Goal: Task Accomplishment & Management: Manage account settings

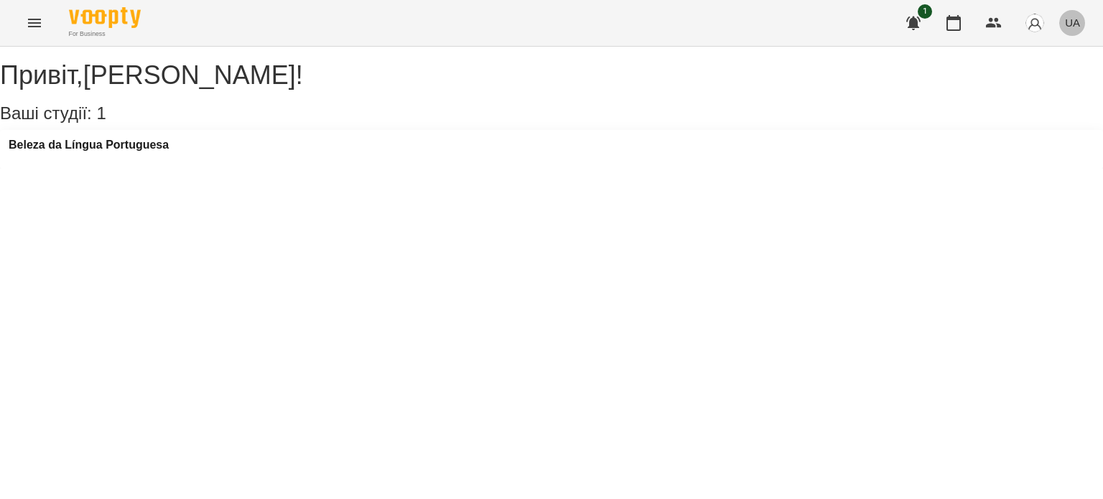
click at [1080, 29] on button "UA" at bounding box center [1072, 22] width 27 height 27
click at [1037, 60] on div "English" at bounding box center [1045, 55] width 73 height 26
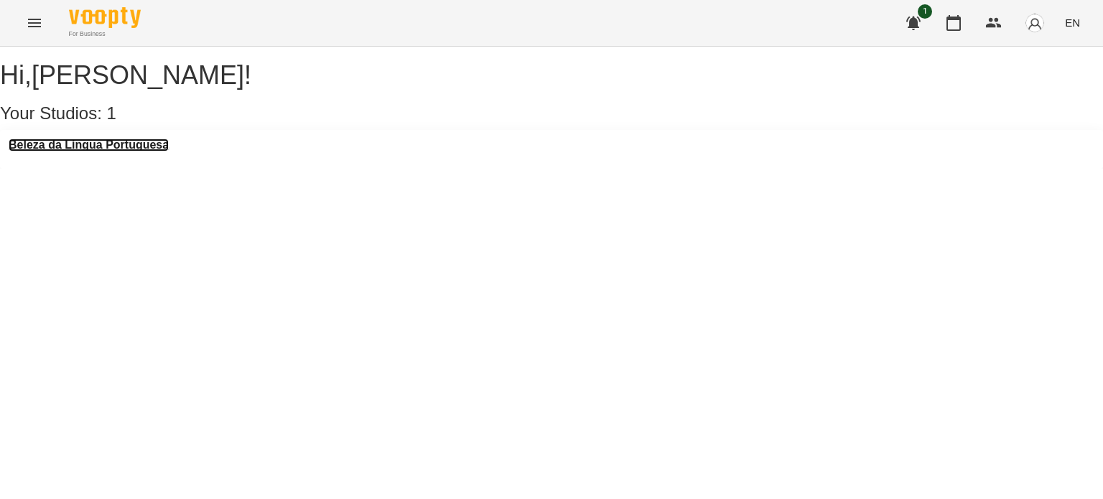
click at [101, 151] on h3 "Beleza da Língua Portuguesa" at bounding box center [89, 145] width 160 height 13
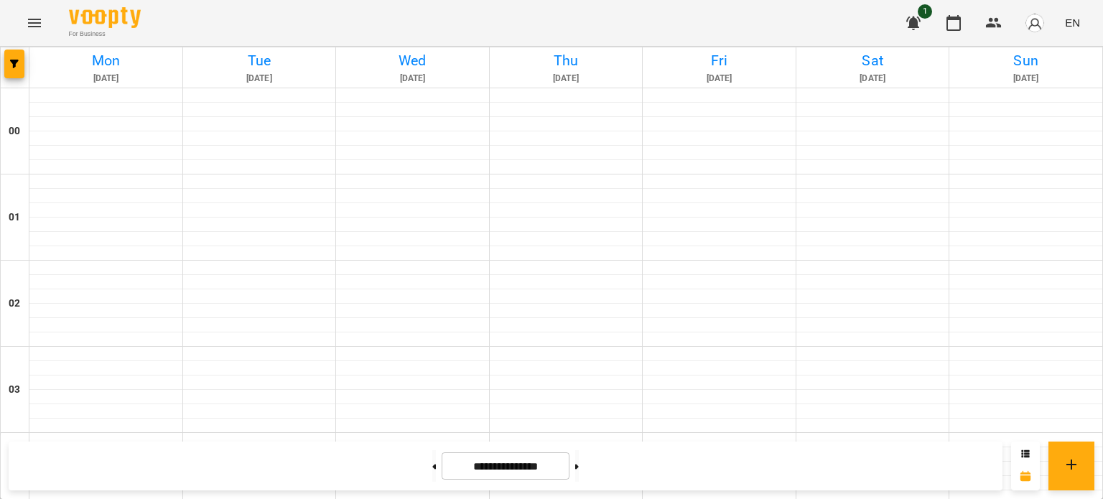
scroll to position [1094, 0]
click at [579, 466] on icon at bounding box center [577, 466] width 4 height 5
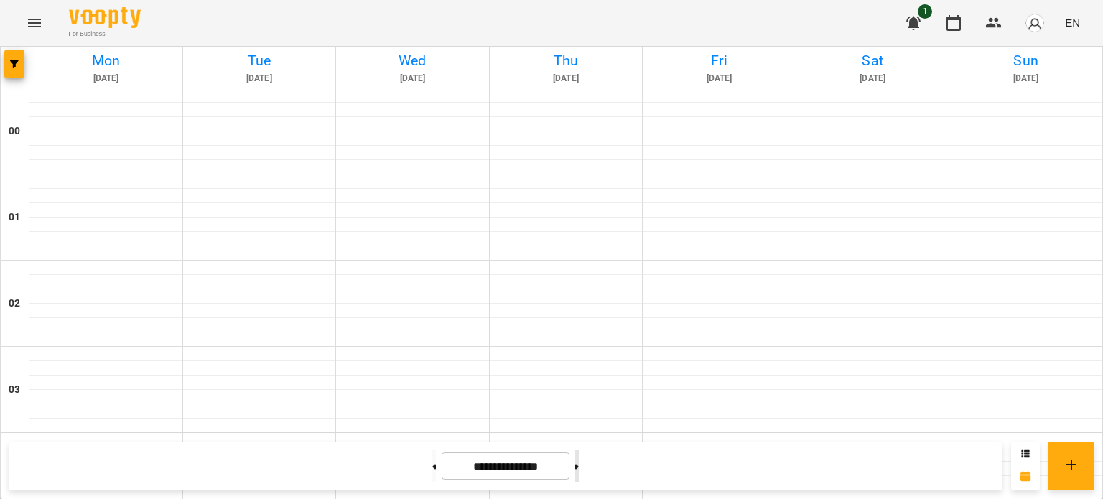
click at [579, 466] on icon at bounding box center [577, 466] width 4 height 5
type input "**********"
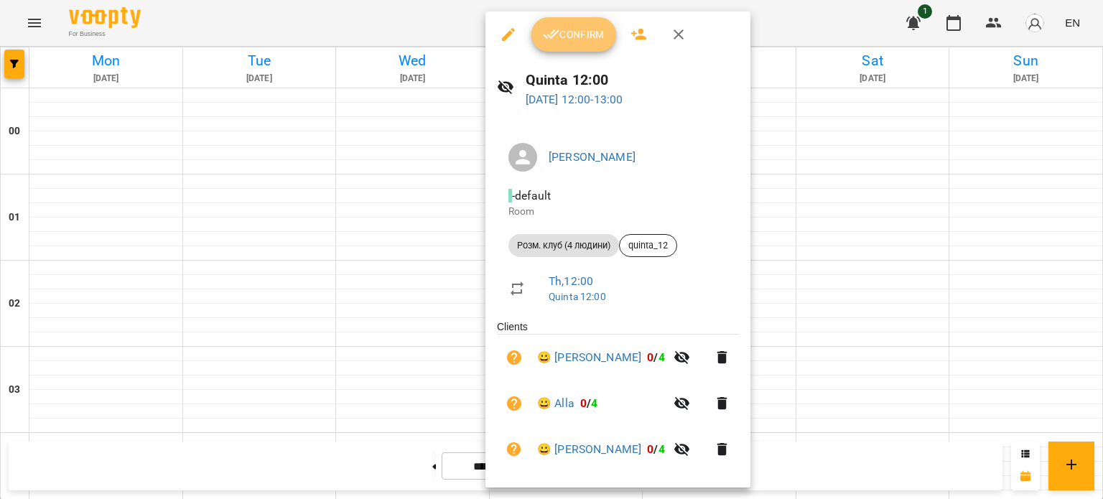
click at [584, 42] on span "Confirm" at bounding box center [574, 34] width 62 height 17
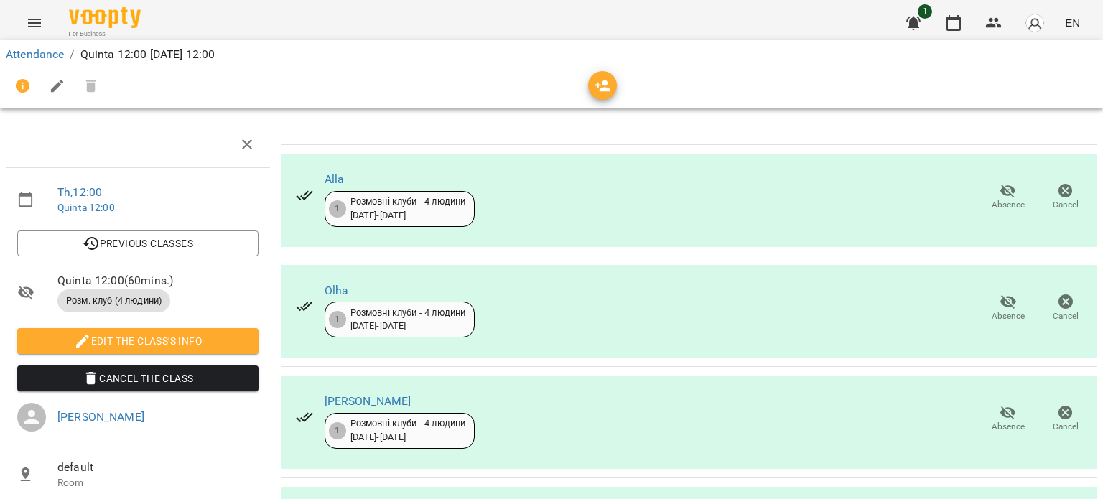
scroll to position [115, 0]
click at [999, 404] on icon "button" at bounding box center [1007, 412] width 17 height 17
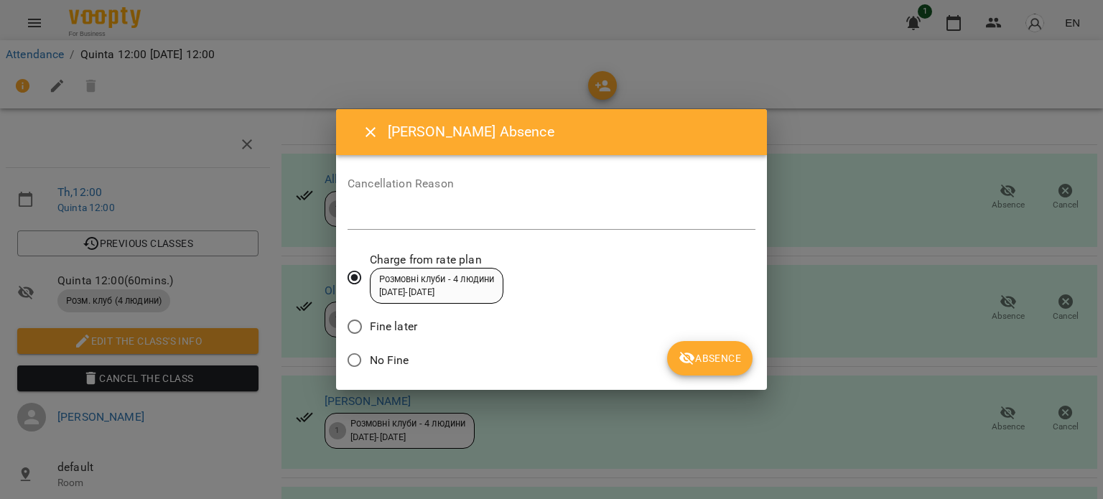
click at [370, 326] on span "Fine later" at bounding box center [393, 326] width 47 height 17
click at [709, 359] on span "Absence" at bounding box center [709, 358] width 62 height 17
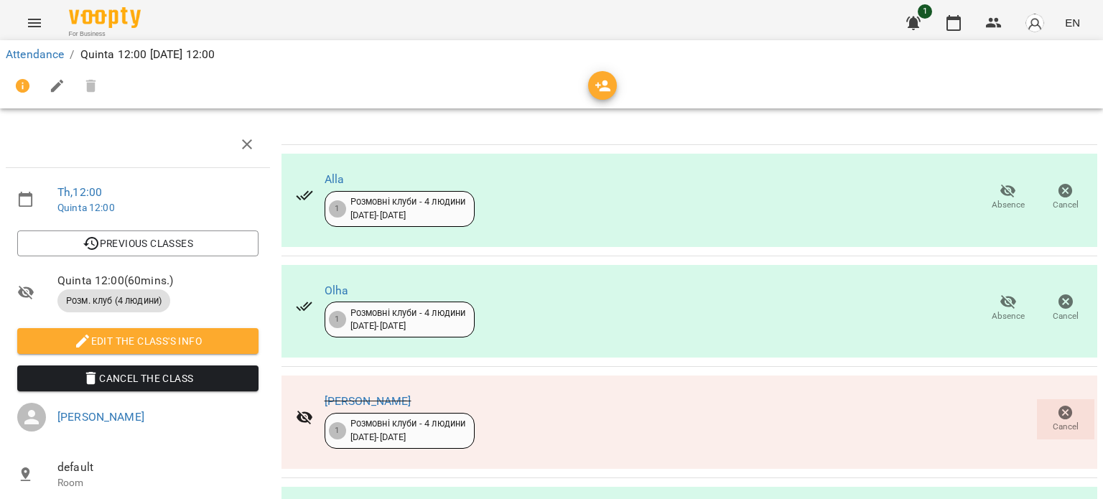
scroll to position [0, 0]
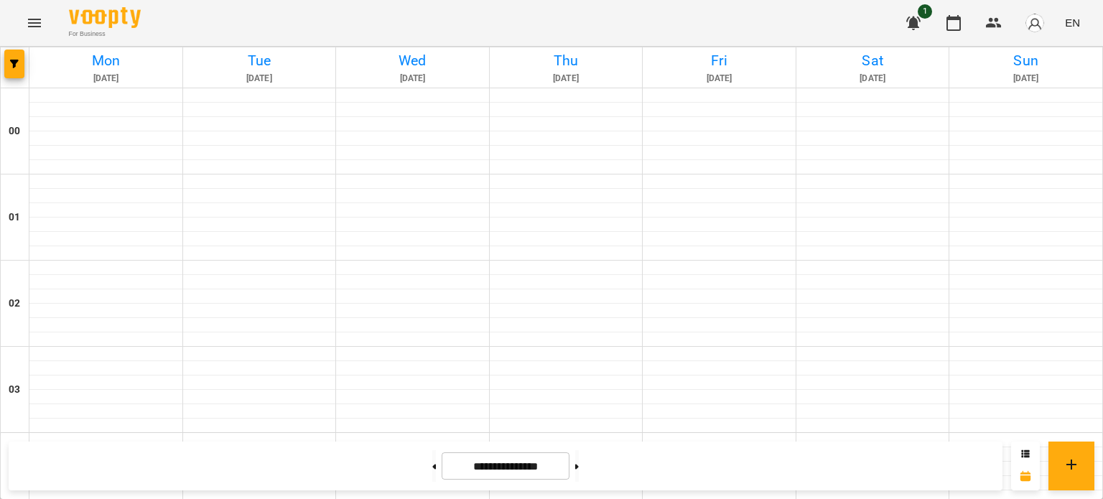
scroll to position [1117, 0]
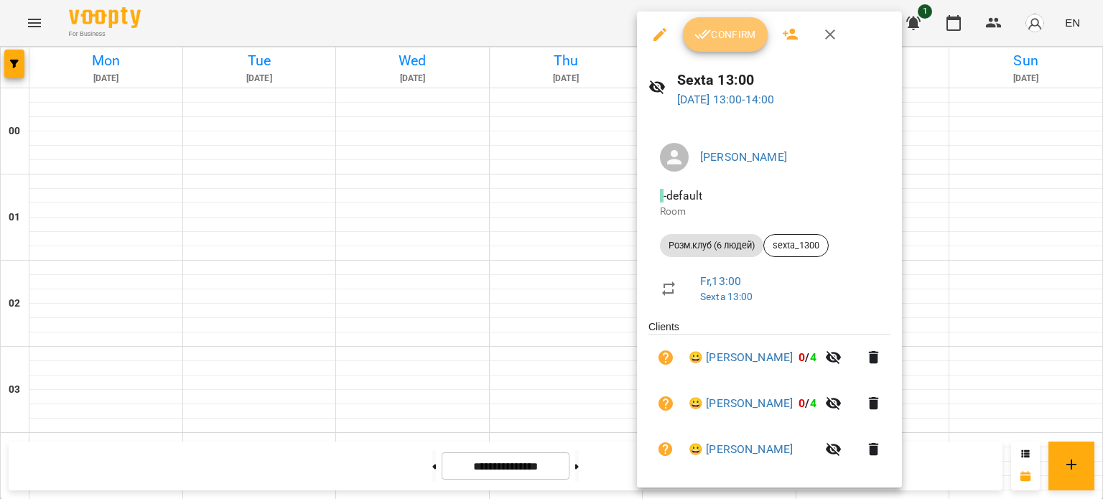
click at [733, 34] on span "Confirm" at bounding box center [725, 34] width 62 height 17
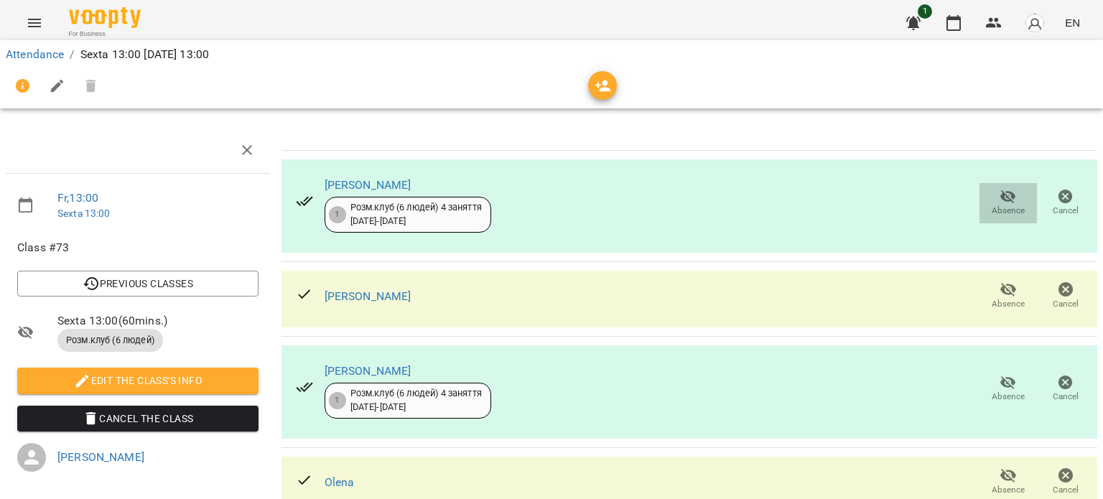
click at [996, 209] on span "Absence" at bounding box center [1007, 211] width 33 height 12
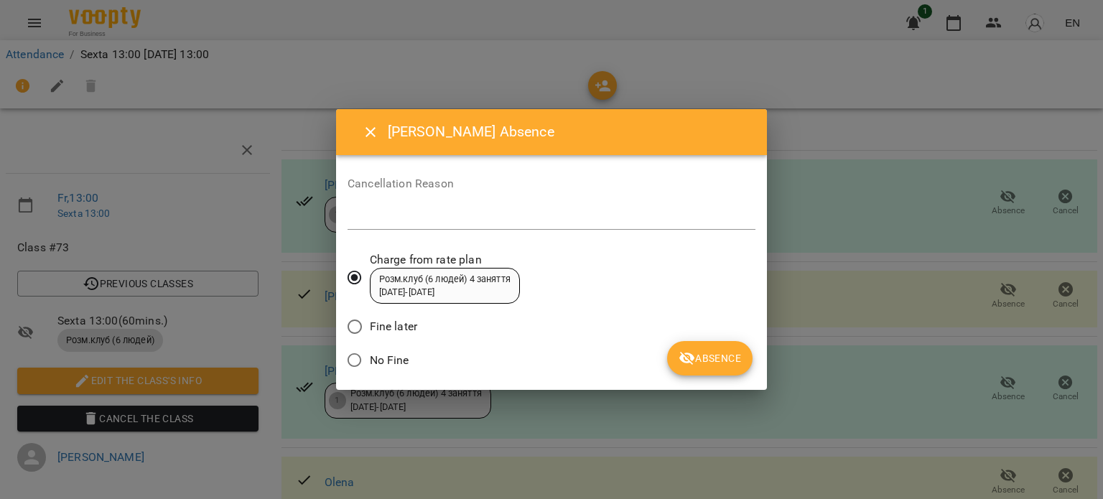
click at [374, 337] on label "Fine later" at bounding box center [379, 327] width 78 height 30
click at [699, 356] on span "Absence" at bounding box center [709, 358] width 62 height 17
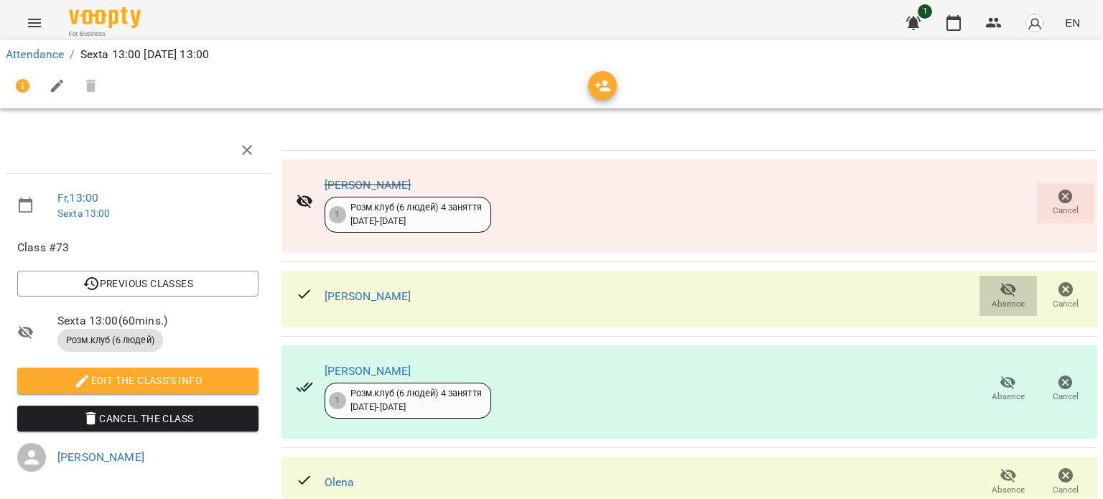
click at [999, 296] on icon "button" at bounding box center [1007, 289] width 17 height 17
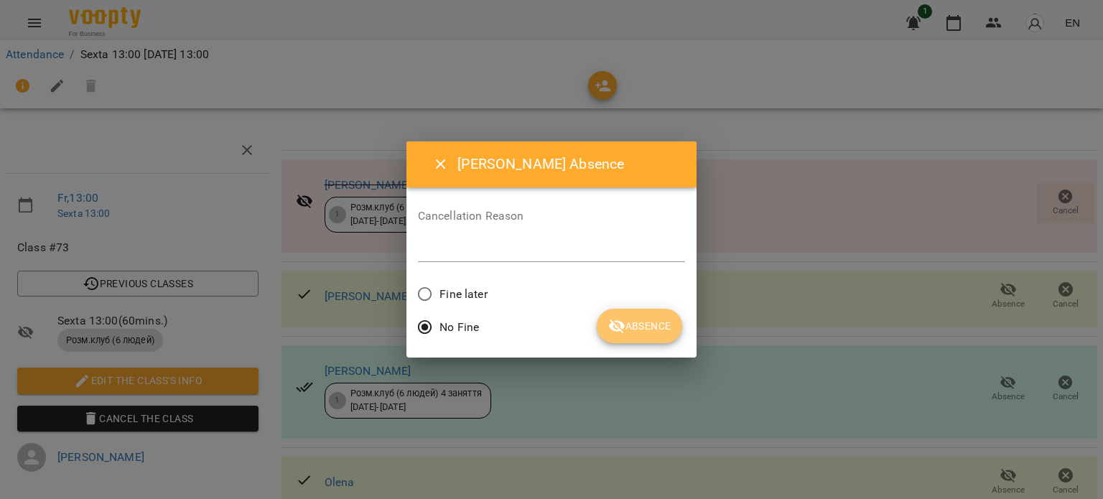
click at [620, 320] on icon "submit" at bounding box center [616, 325] width 17 height 17
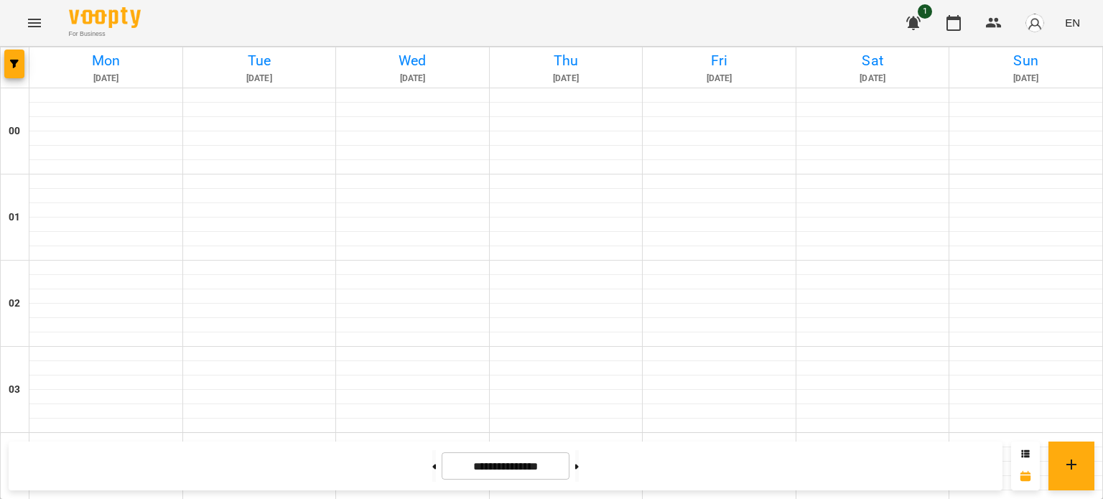
scroll to position [1343, 0]
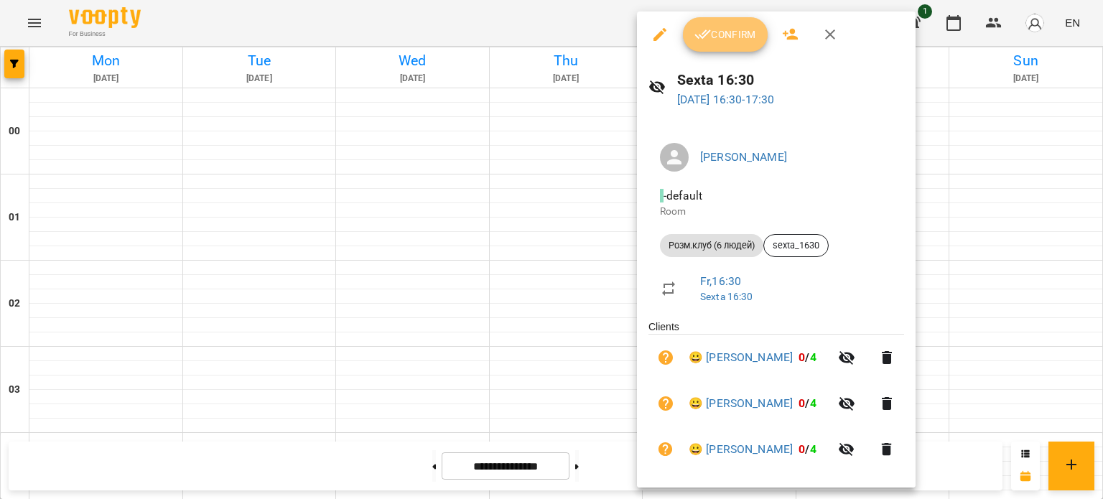
click at [724, 37] on span "Confirm" at bounding box center [725, 34] width 62 height 17
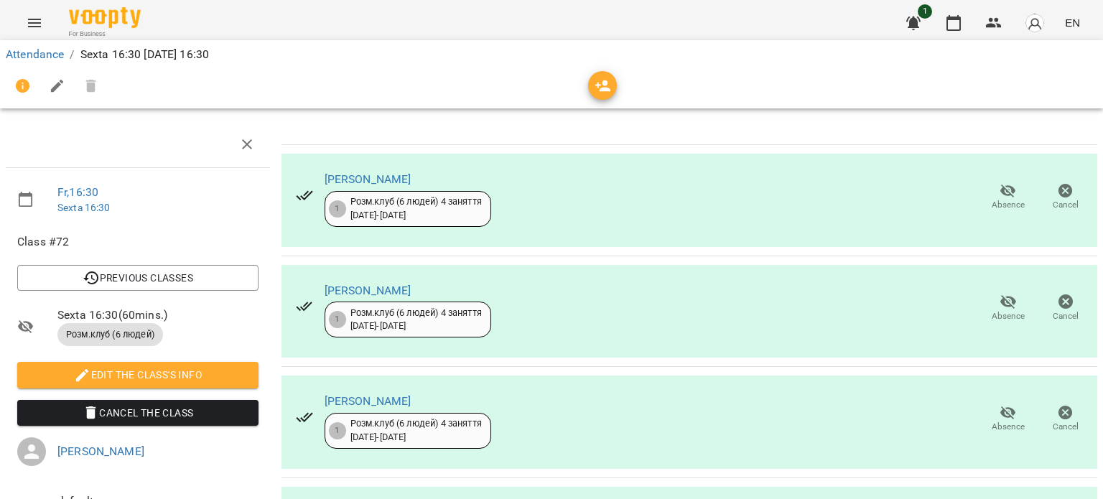
scroll to position [62, 0]
click at [1002, 310] on span "Absence" at bounding box center [1007, 316] width 33 height 12
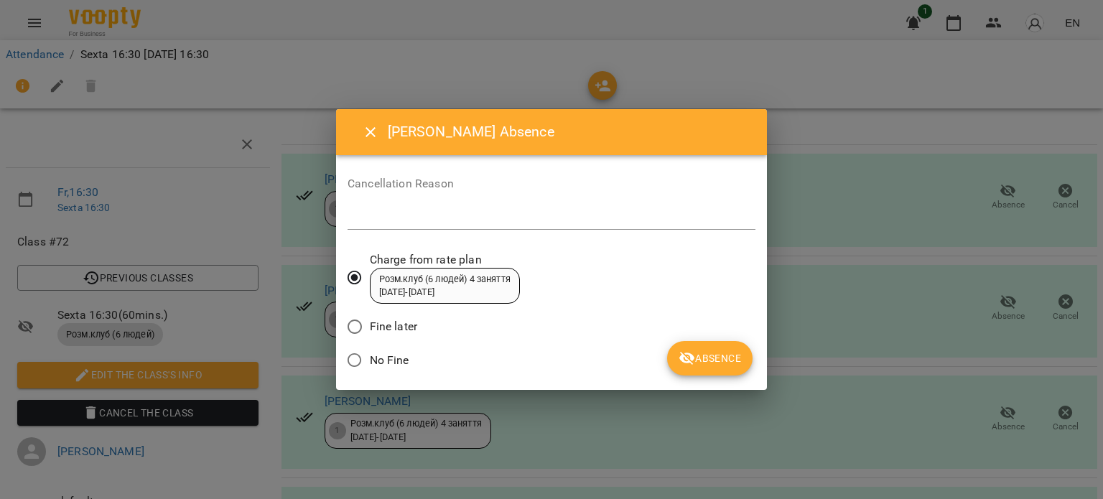
click at [381, 361] on span "No Fine" at bounding box center [389, 360] width 39 height 17
click at [692, 364] on icon "submit" at bounding box center [687, 359] width 16 height 14
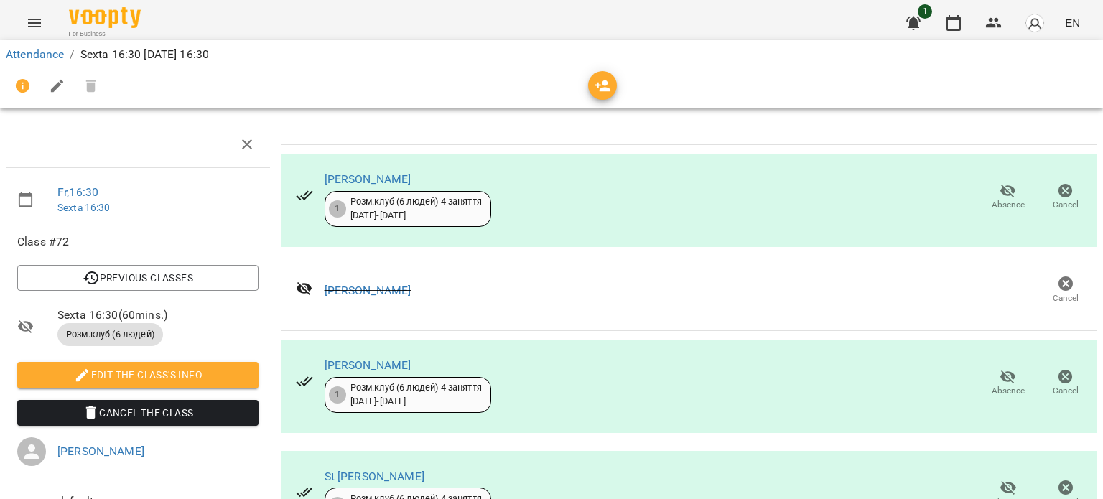
scroll to position [144, 0]
click at [1000, 370] on icon "button" at bounding box center [1008, 377] width 16 height 14
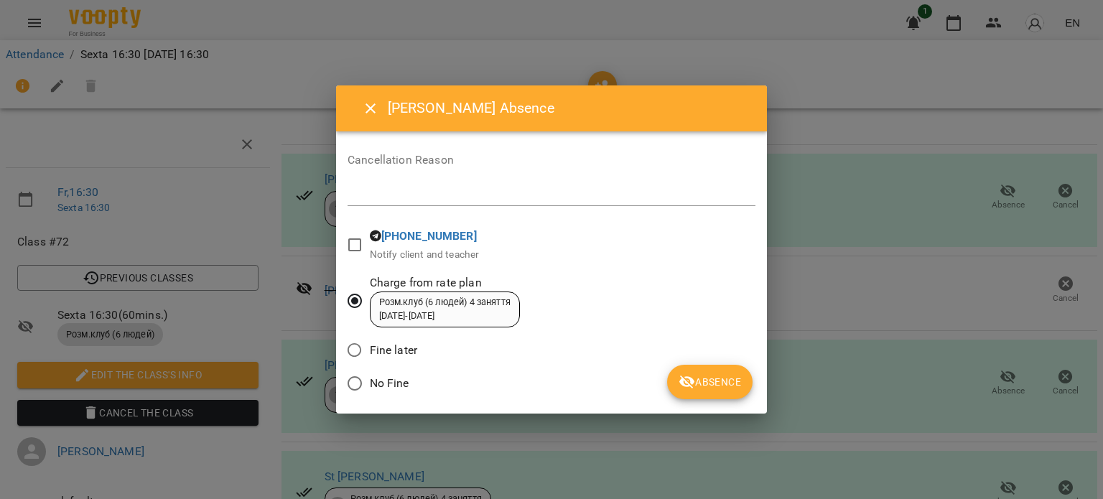
click at [391, 350] on span "Fine later" at bounding box center [393, 350] width 47 height 17
click at [724, 383] on span "Absence" at bounding box center [709, 381] width 62 height 17
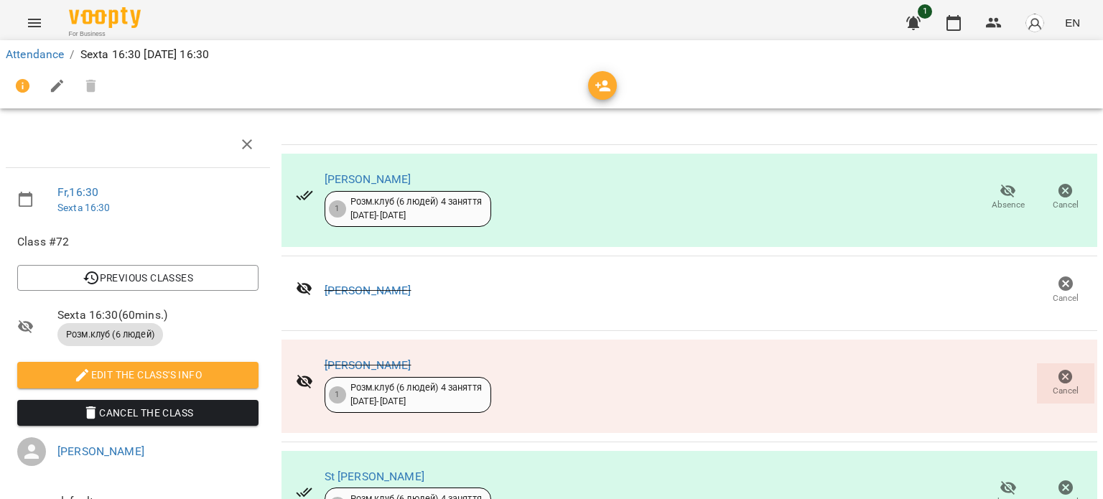
scroll to position [0, 0]
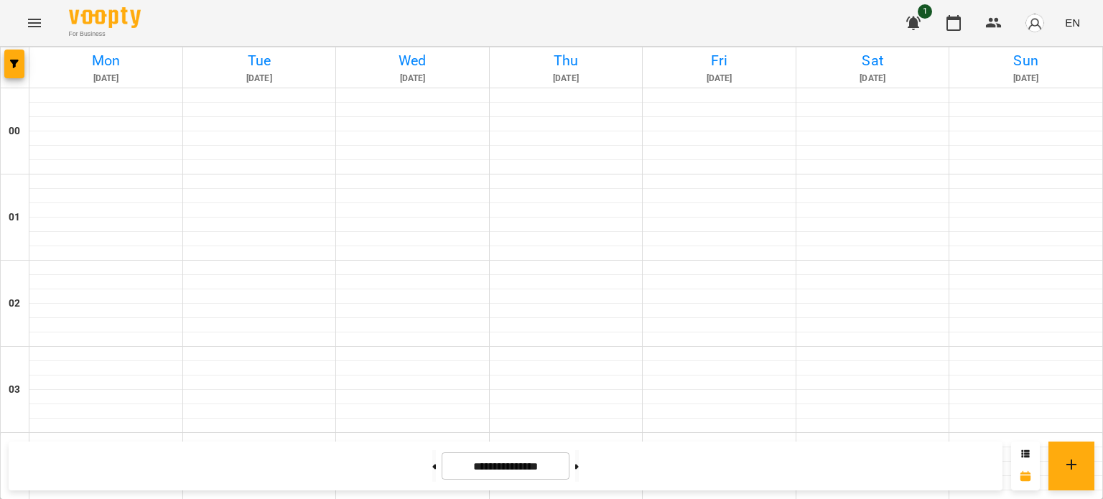
scroll to position [1223, 0]
click at [579, 470] on button at bounding box center [577, 466] width 4 height 32
type input "**********"
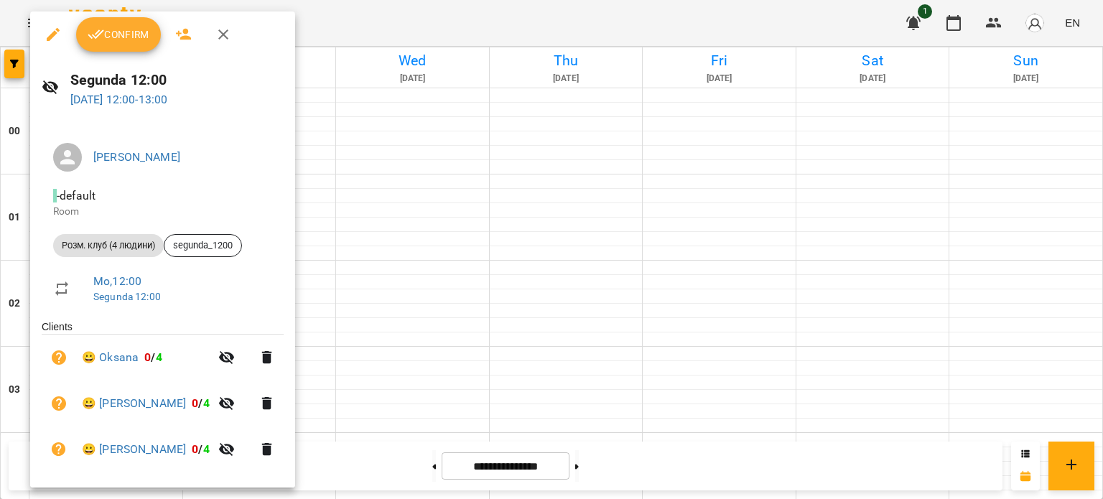
click at [131, 47] on button "Confirm" at bounding box center [118, 34] width 85 height 34
